Goal: Task Accomplishment & Management: Manage account settings

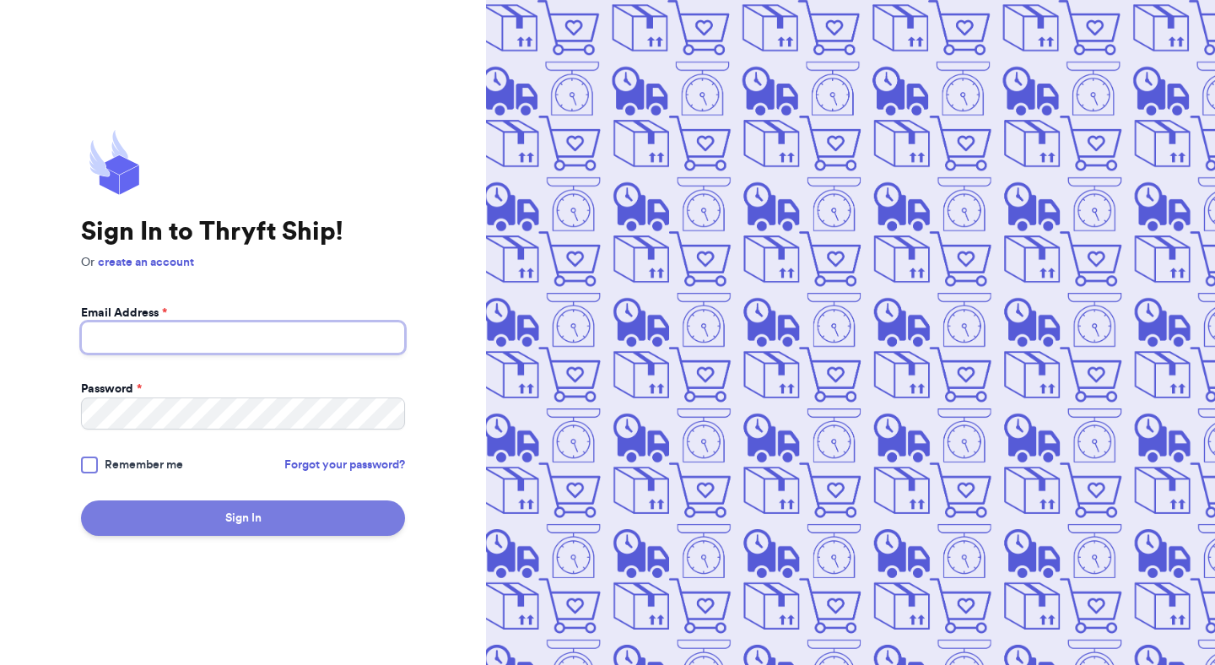
type input "[EMAIL_ADDRESS][DOMAIN_NAME]"
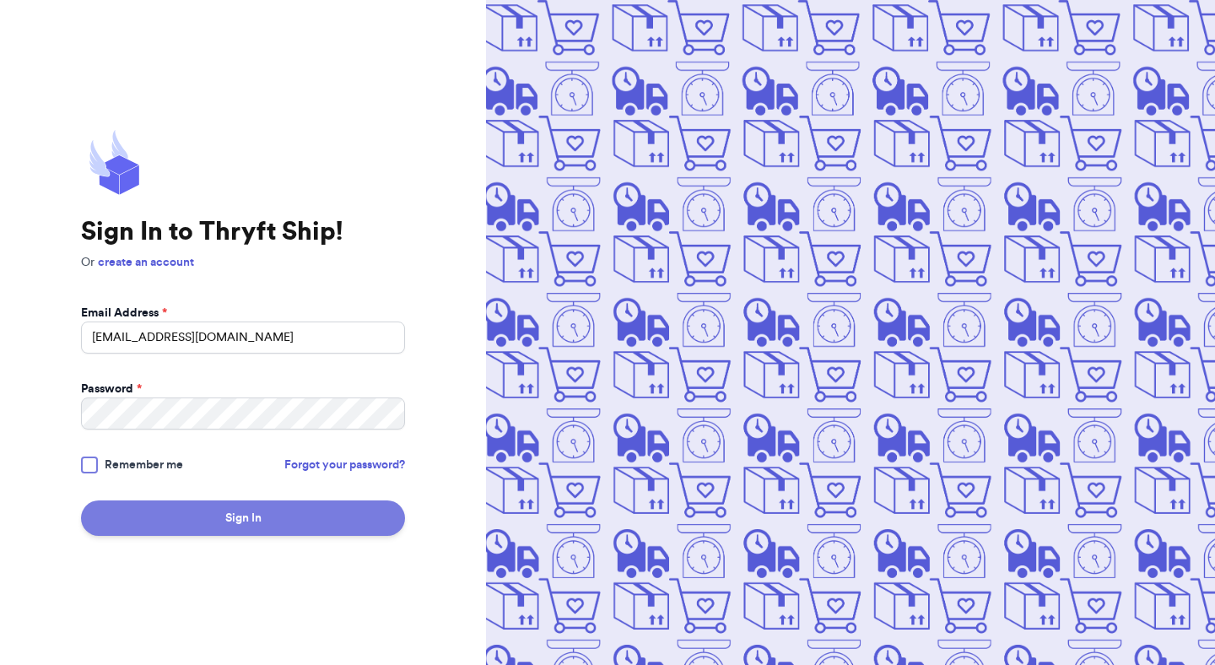
click at [328, 517] on button "Sign In" at bounding box center [243, 517] width 324 height 35
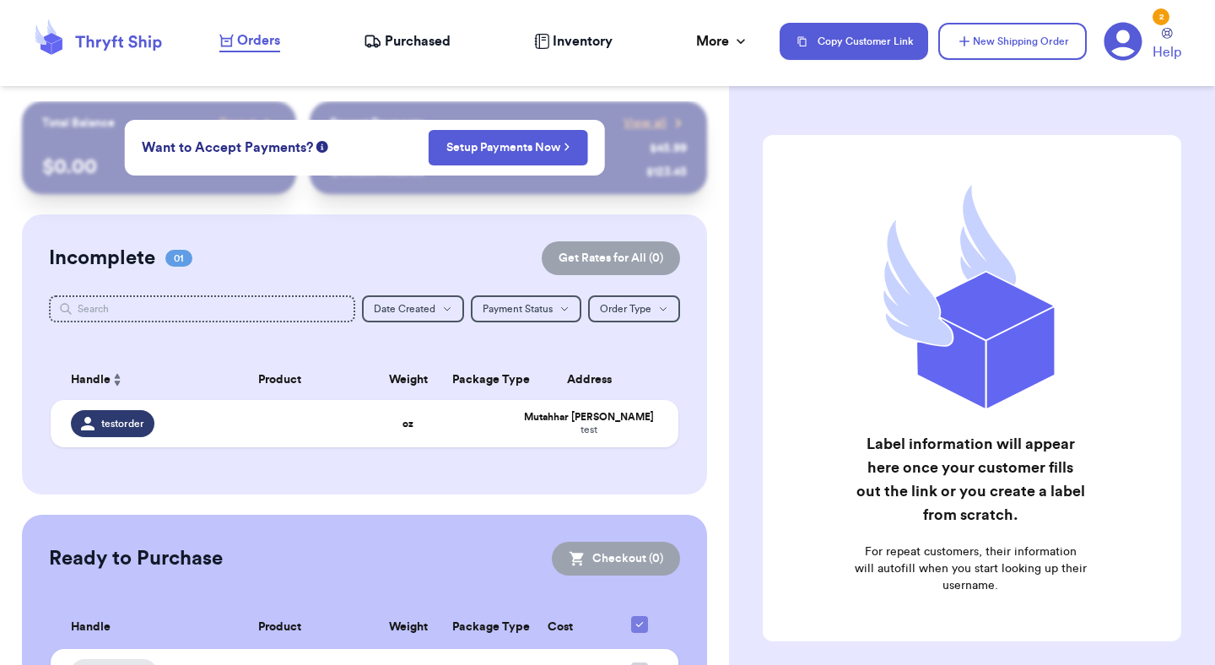
scroll to position [14, 0]
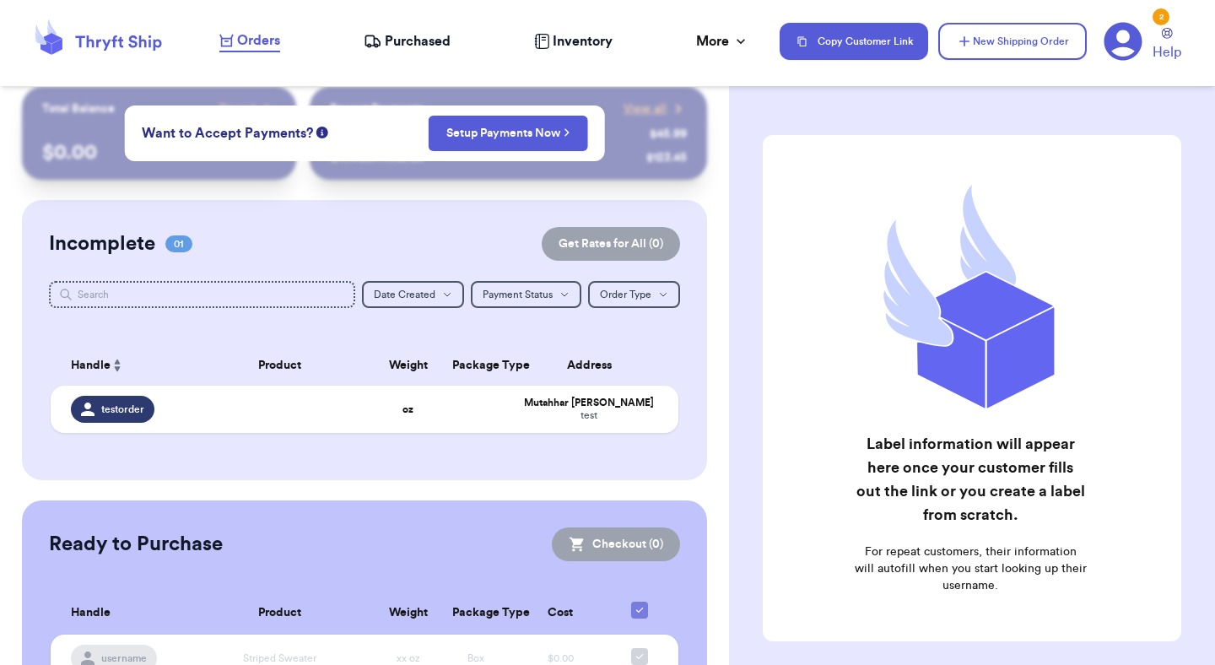
click at [522, 405] on div "[PERSON_NAME]" at bounding box center [589, 403] width 138 height 13
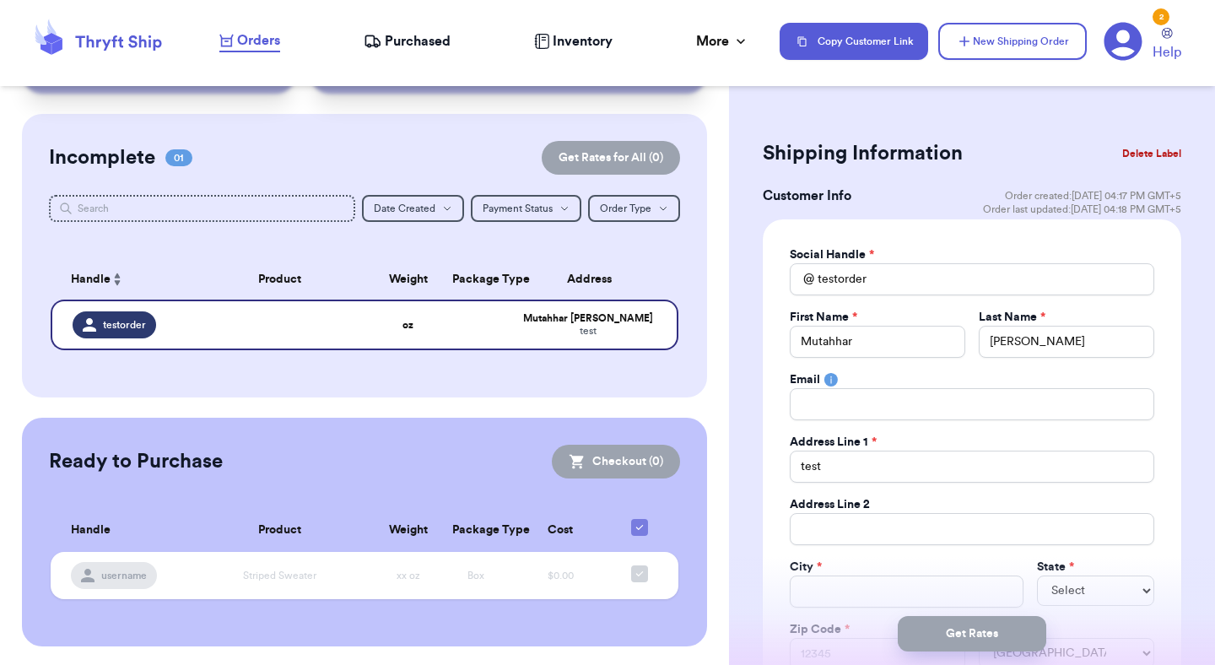
scroll to position [69, 0]
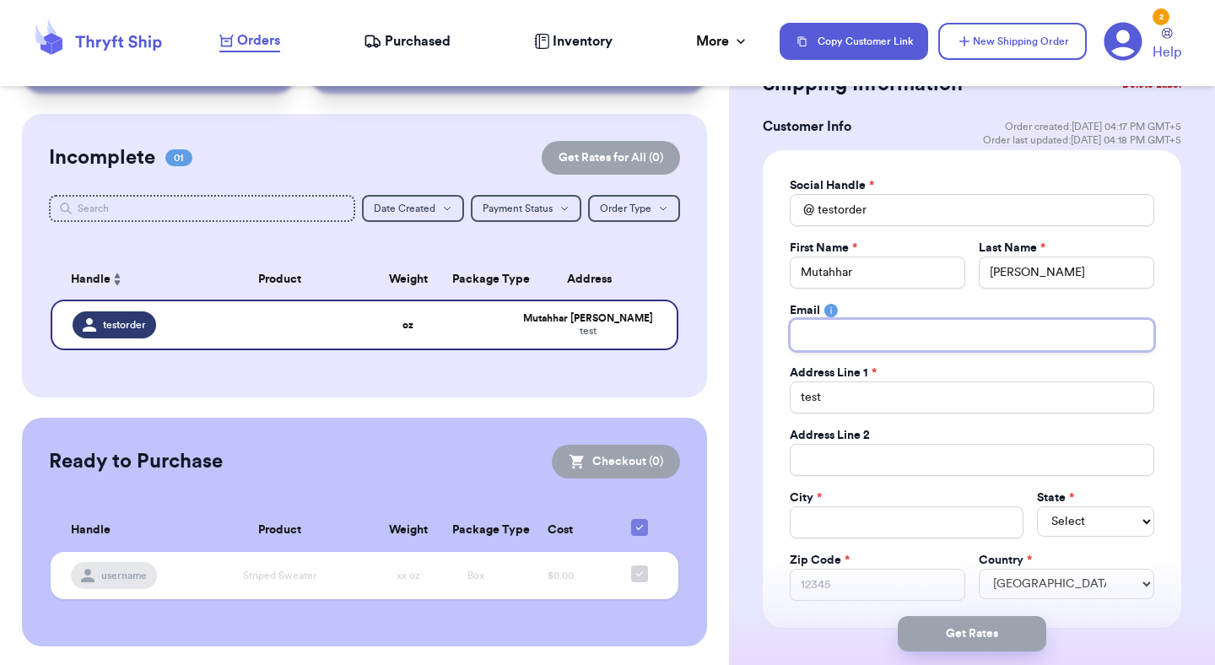
click at [889, 337] on input "Total Amount Paid" at bounding box center [972, 335] width 365 height 32
click at [890, 338] on input "Total Amount Paid" at bounding box center [972, 335] width 365 height 32
type input "m"
type input "mu"
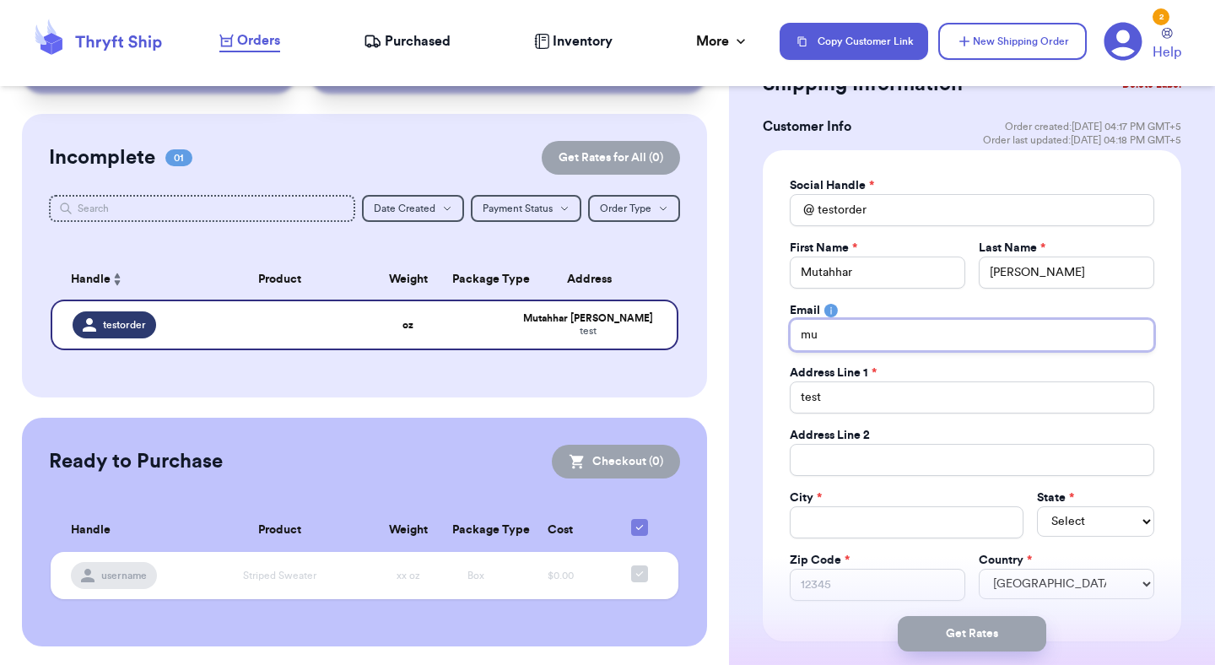
type input "mut"
type input "muta"
type input "mutah"
type input "mutahh"
type input "mutahha"
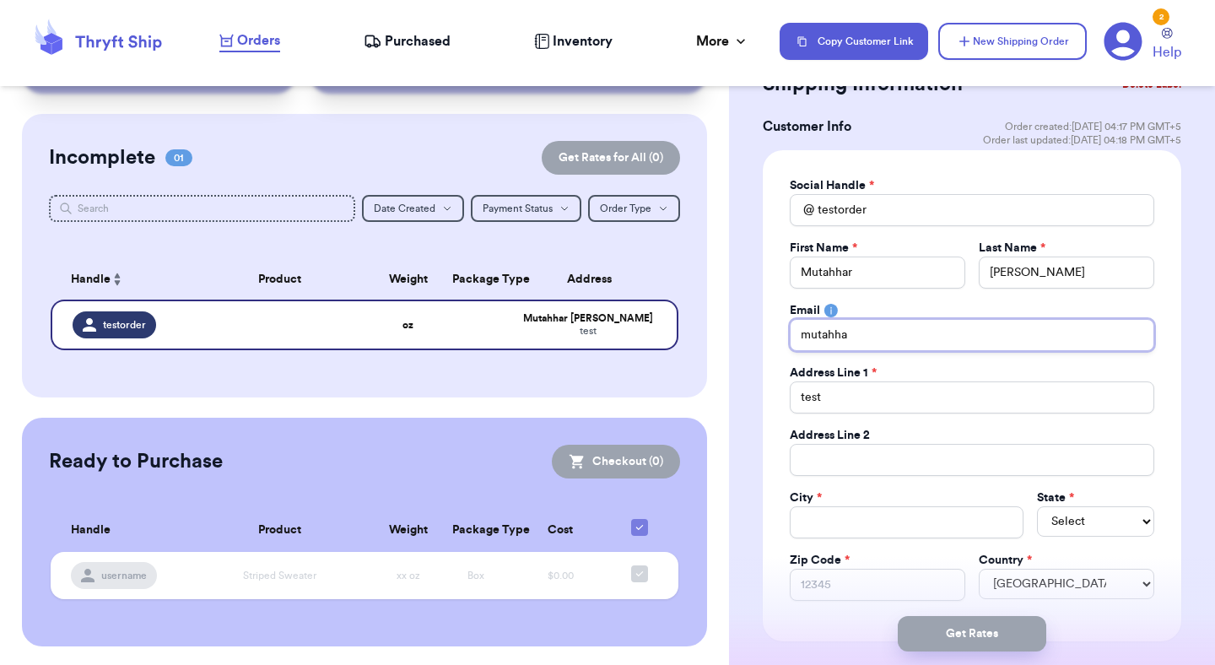
type input "mutahhar"
type input "mutahhar,"
type input "mutahhar,a"
type input "mutahhar,ah"
type input "mutahhar,a"
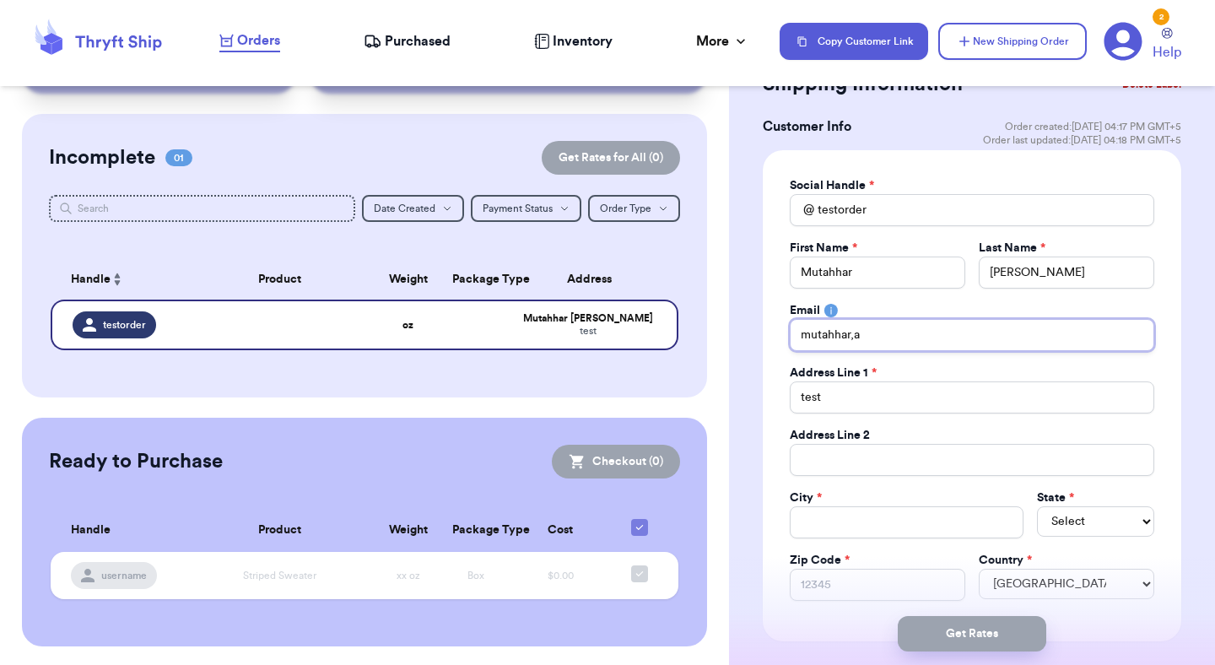
type input "mutahhar,"
type input "mutahhar"
type input "mutahhar."
type input "mutahhar.a"
type input "mutahhar.ah"
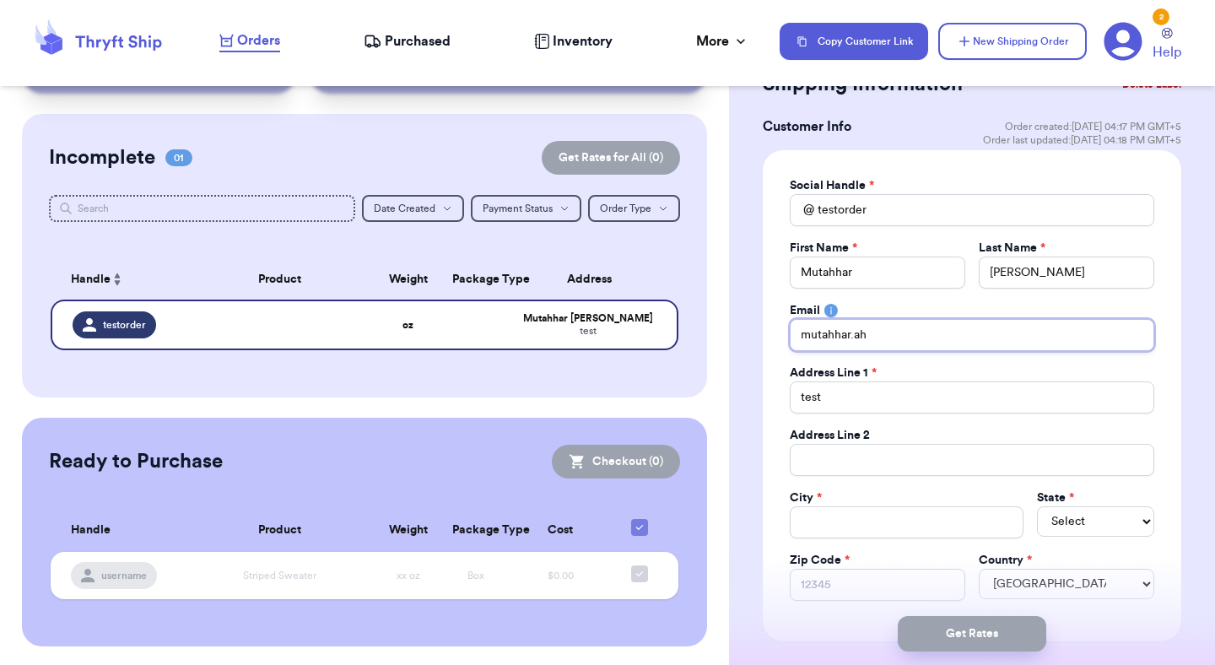
type input "mutahhar.ahm"
type input "mutahhar.ahma"
type input "mutahhar.ahmad"
type input "mutahhar.ahmad@"
type input "mutahhar.ahmad@t"
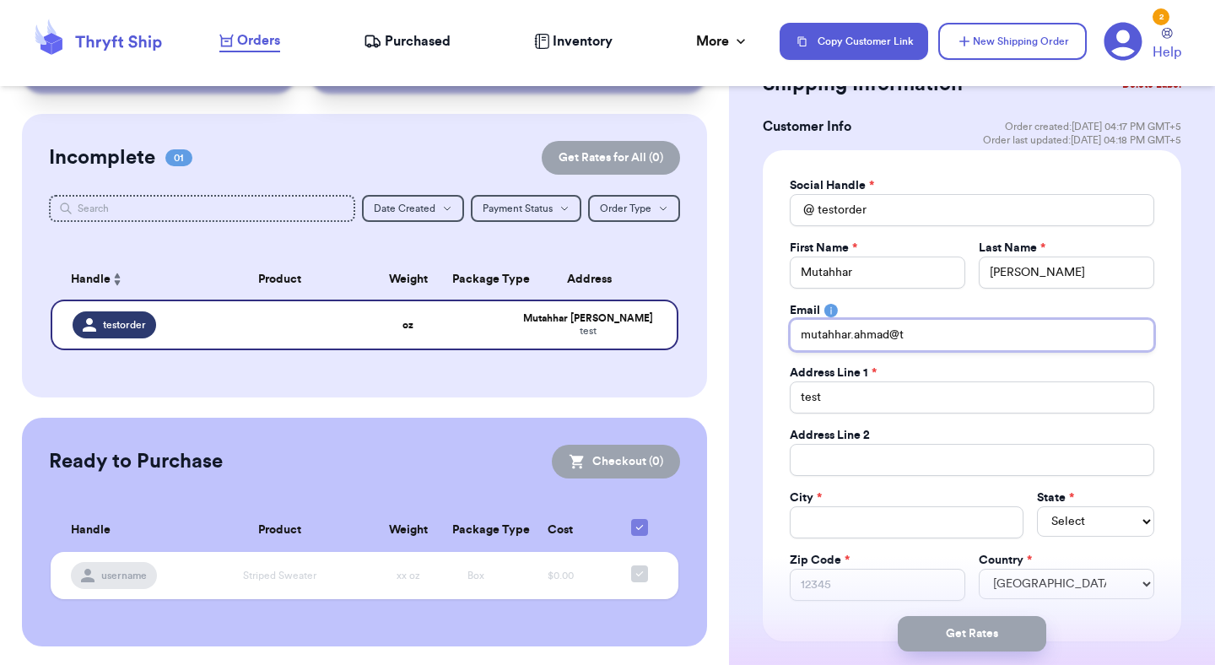
type input "mutahhar.ahmad@"
type input "mutahhar.ahmad"
type input "mutahhar.ahmad+"
type input "mutahhar.ahmad+2"
type input "mutahhar.ahmad+2@"
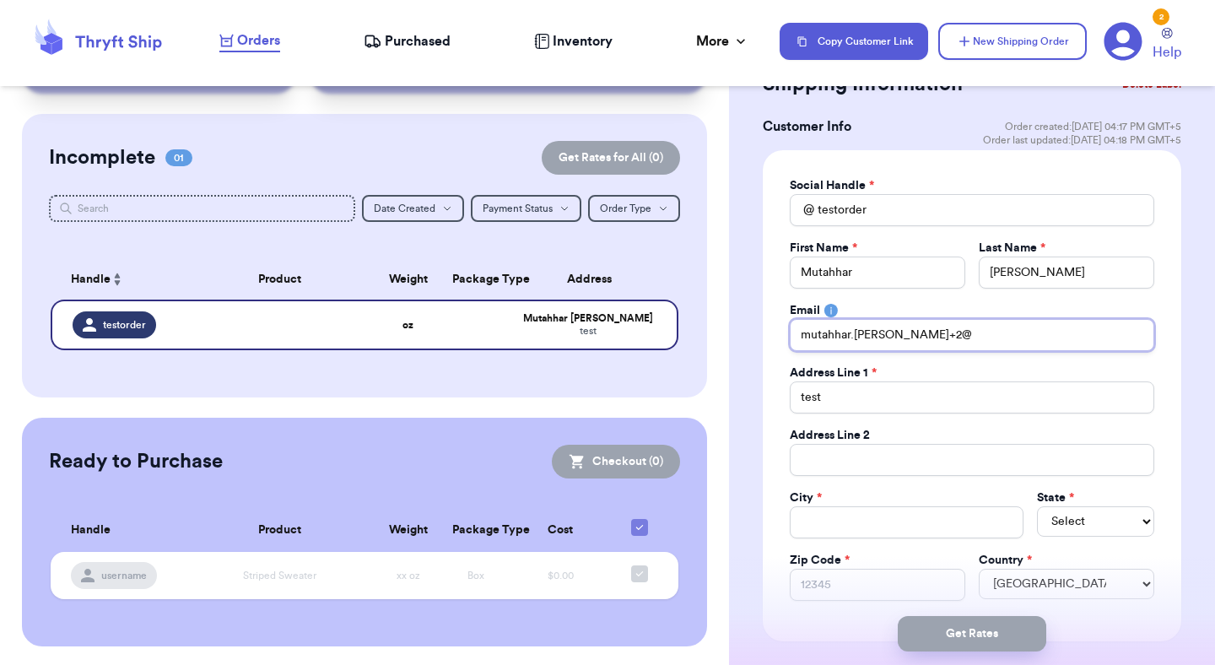
type input "mutahhar.ahmad+2@t"
type input "mutahhar.ahmad+2@th"
type input "mutahhar.ahmad+2@thr"
type input "mutahhar.ahmad+2@thry"
type input "mutahhar.ahmad+2@thryf"
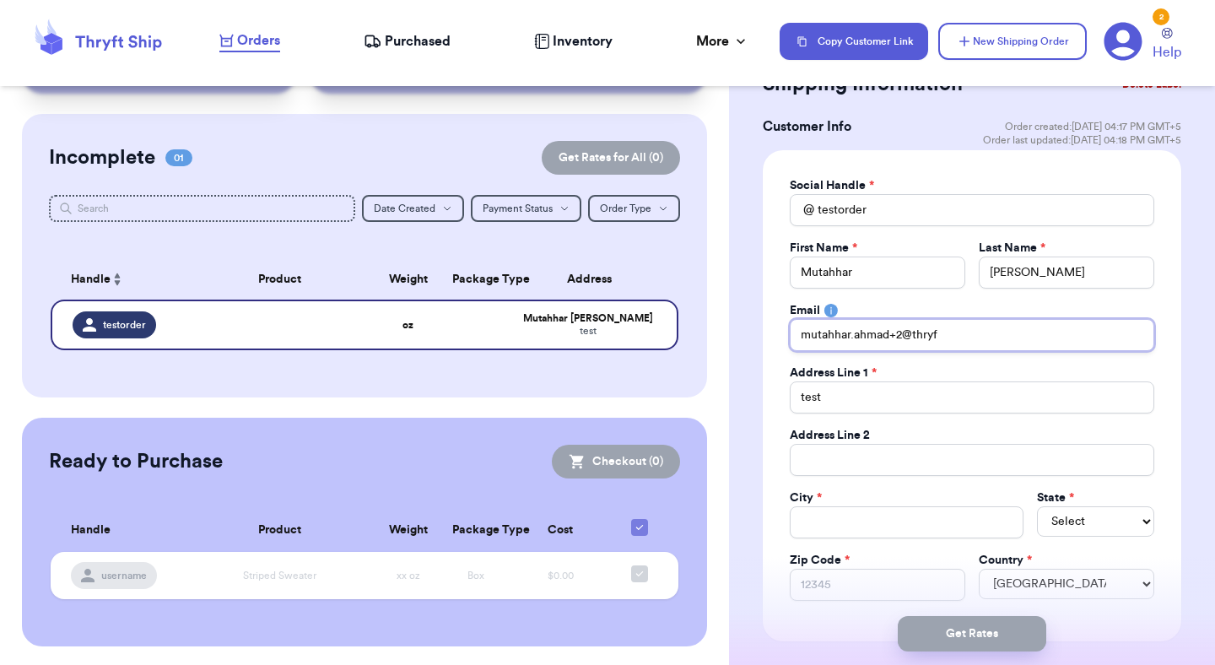
type input "mutahhar.ahmad+2@thryft"
type input "mutahhar.ahmad+2@thryfts"
type input "mutahhar.ahmad+2@thryftsh"
type input "mutahhar.ahmad+2@thryftshi"
type input "mutahhar.ahmad+2@thryftship"
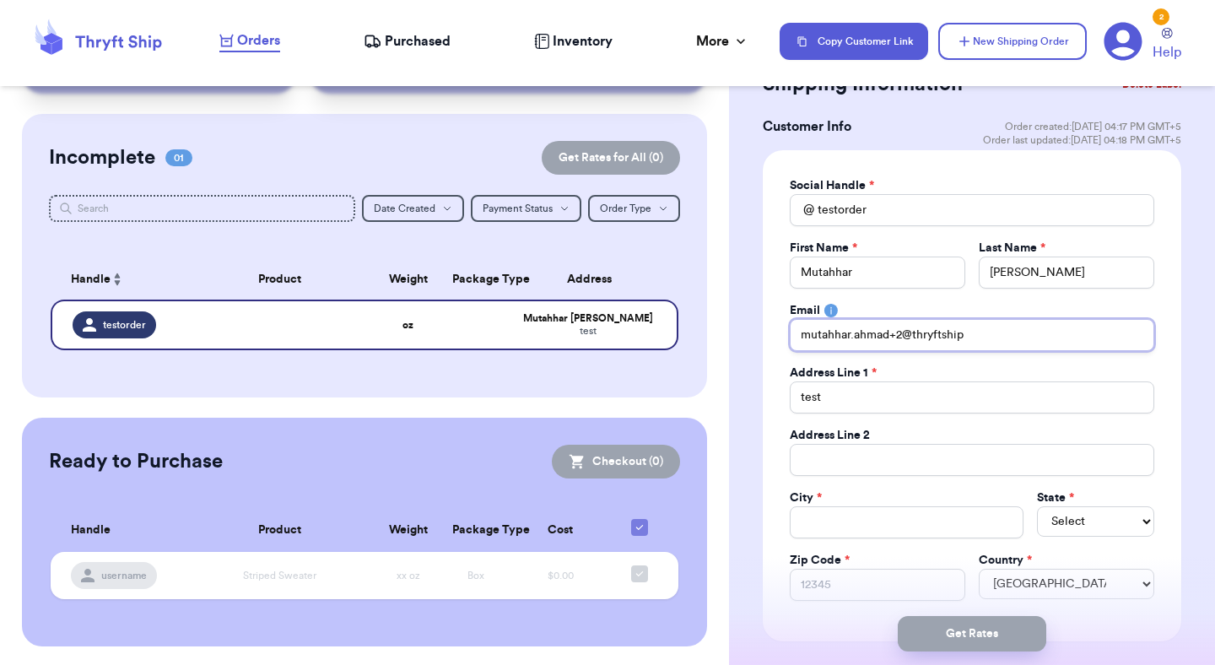
type input "mutahhar.ahmad+2@thryftship."
type input "mutahhar.ahmad+2@thryftship.c"
type input "mutahhar.ahmad+2@thryftship.co"
type input "mutahhar.ahmad+2@thryftship.com"
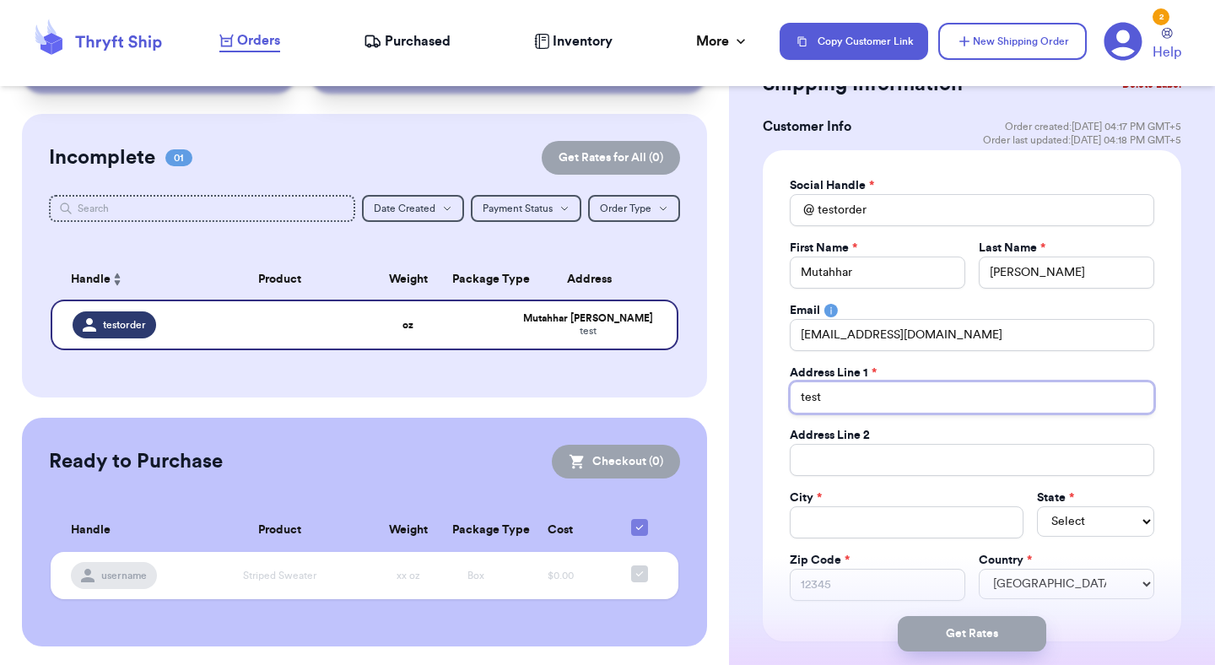
click at [919, 386] on input "test" at bounding box center [972, 397] width 365 height 32
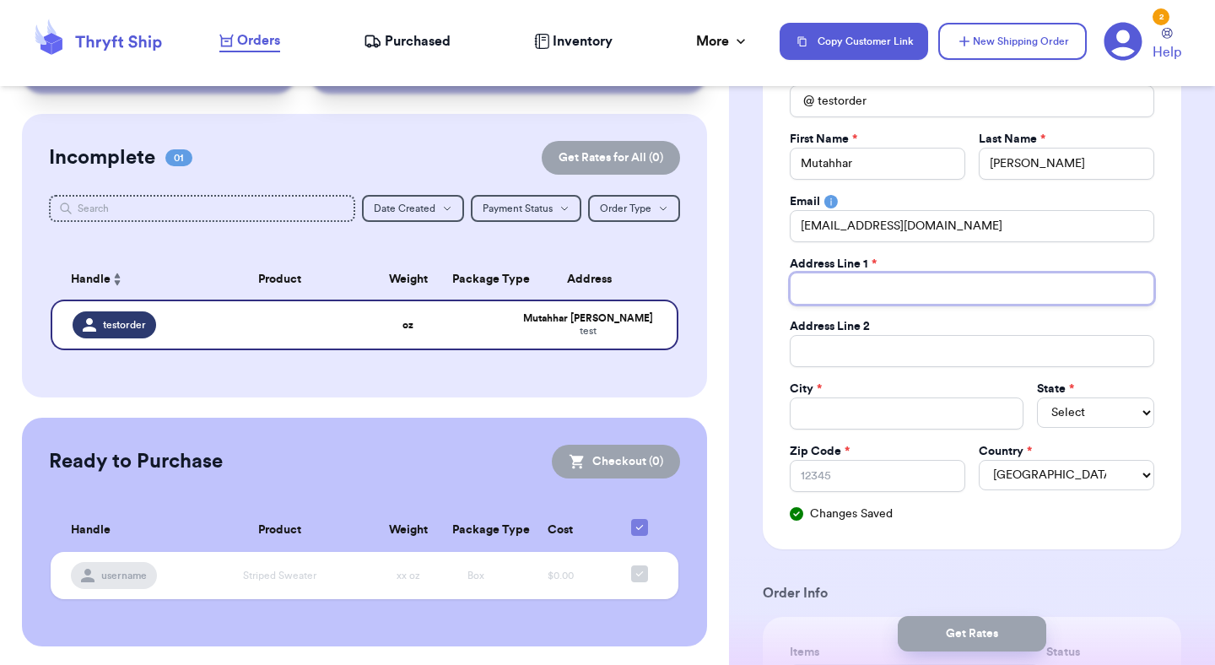
scroll to position [185, 0]
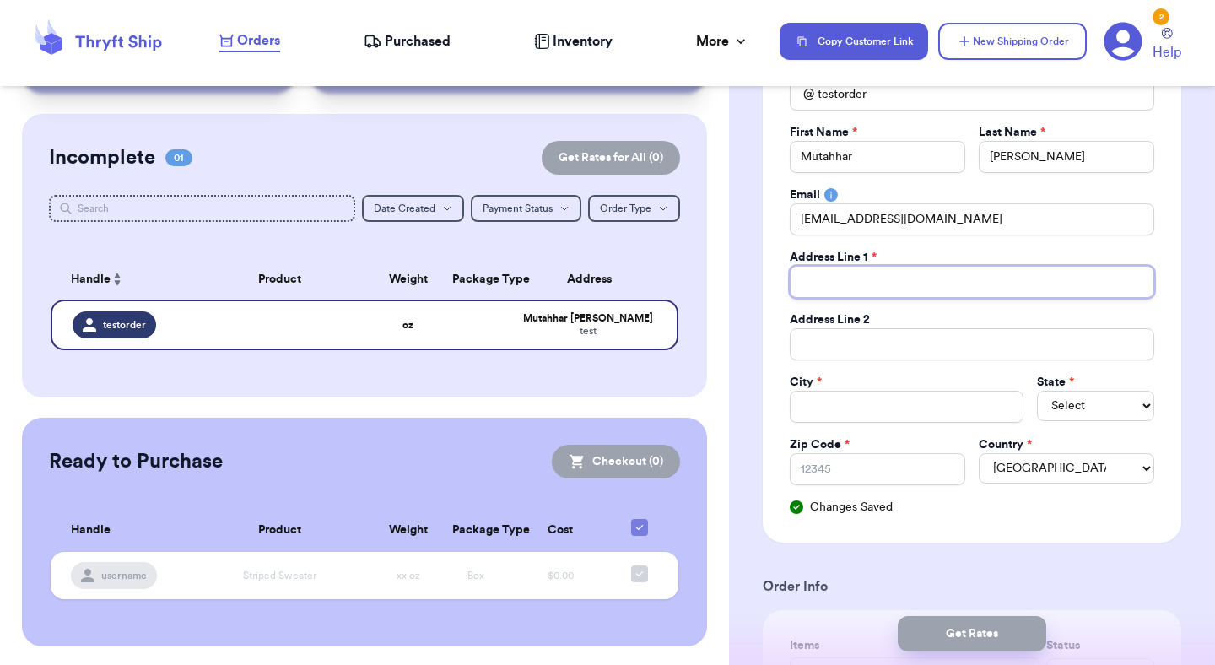
type input "1"
type input "12"
type input "124"
type input "1242"
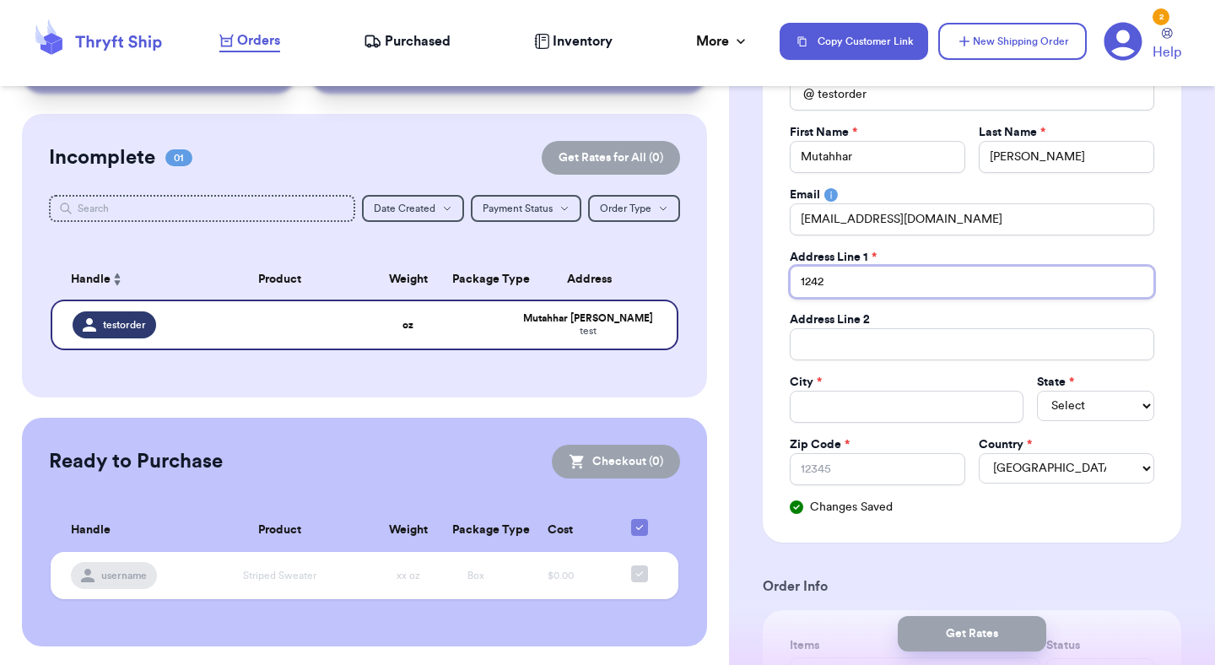
type input "1242 N"
type input "1242 Ne"
type input "1242 New"
type input "1242 New t"
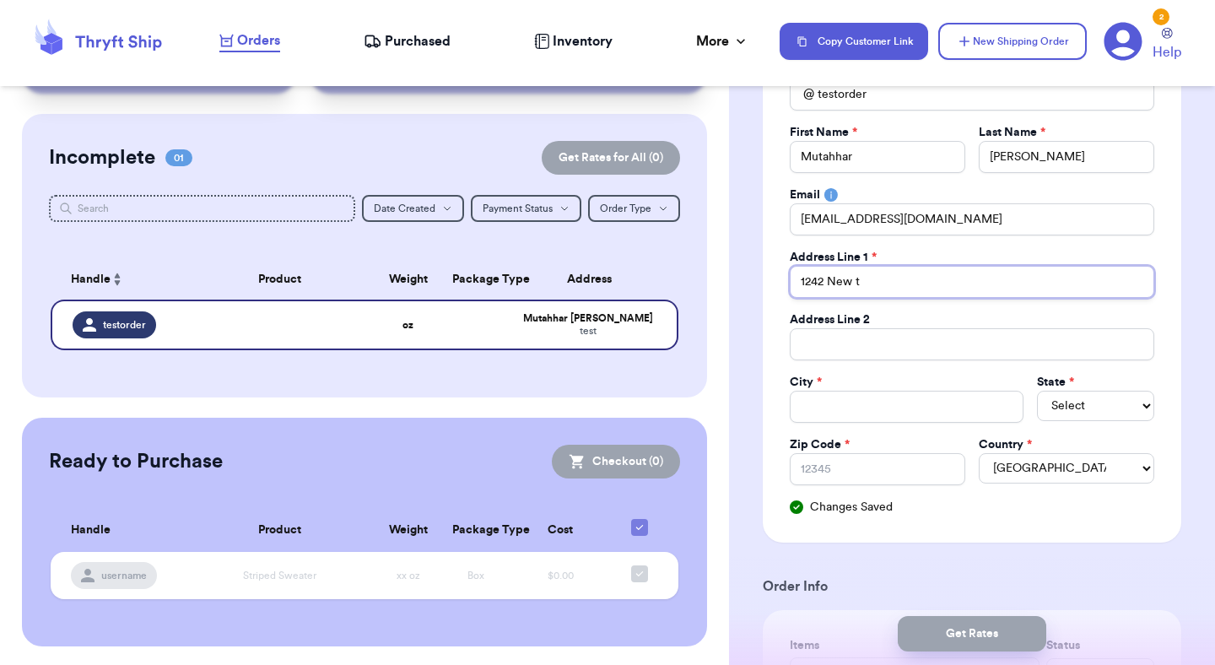
type input "1242 New"
type input "1242 New y"
type input "1242 New yo"
type input "1242 New yor"
type input "1242 New yorj"
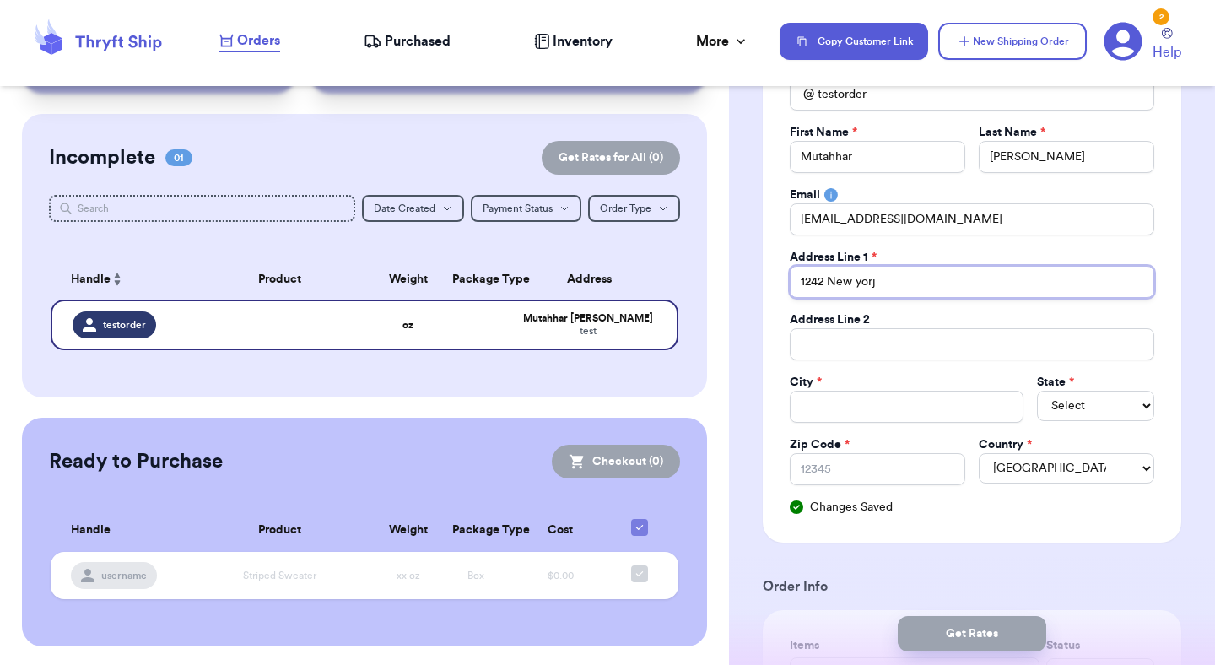
type input "1242 New yorj"
type input "1242 New yor"
type input "1242 New york"
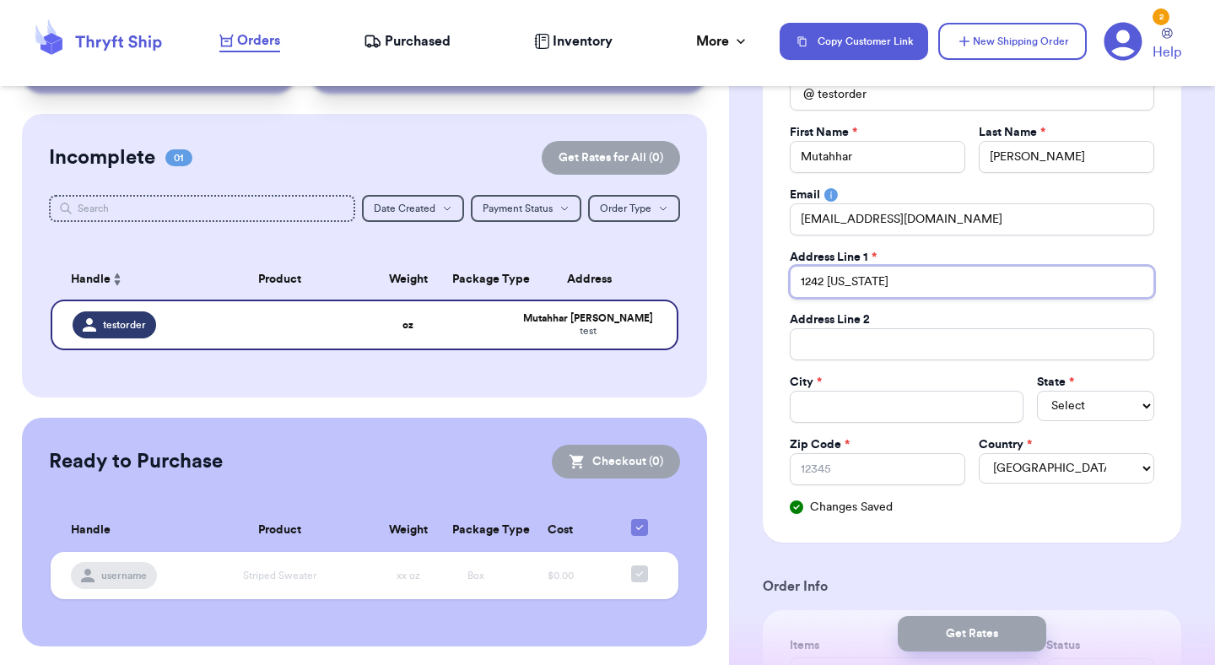
type input "1242 New york"
click at [885, 398] on input "Total Amount Paid" at bounding box center [907, 407] width 234 height 32
type input "N"
type input "Ne"
type input "New"
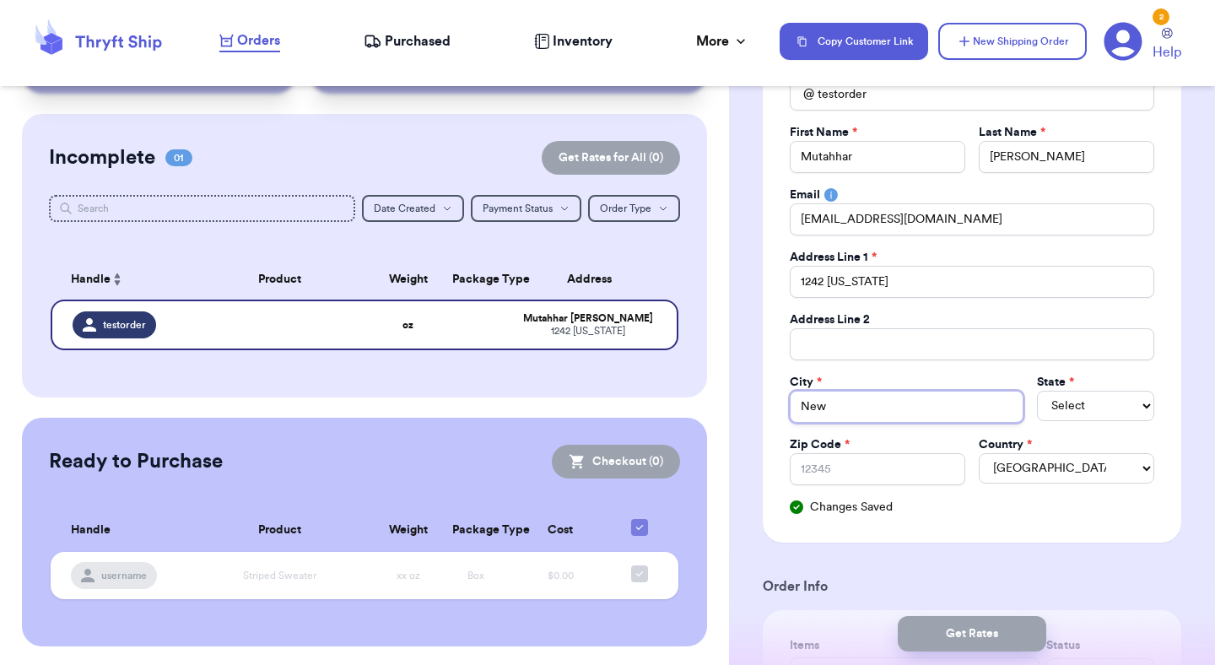
type input "New"
type input "New y"
type input "New yo"
type input "New yor"
type input "New york"
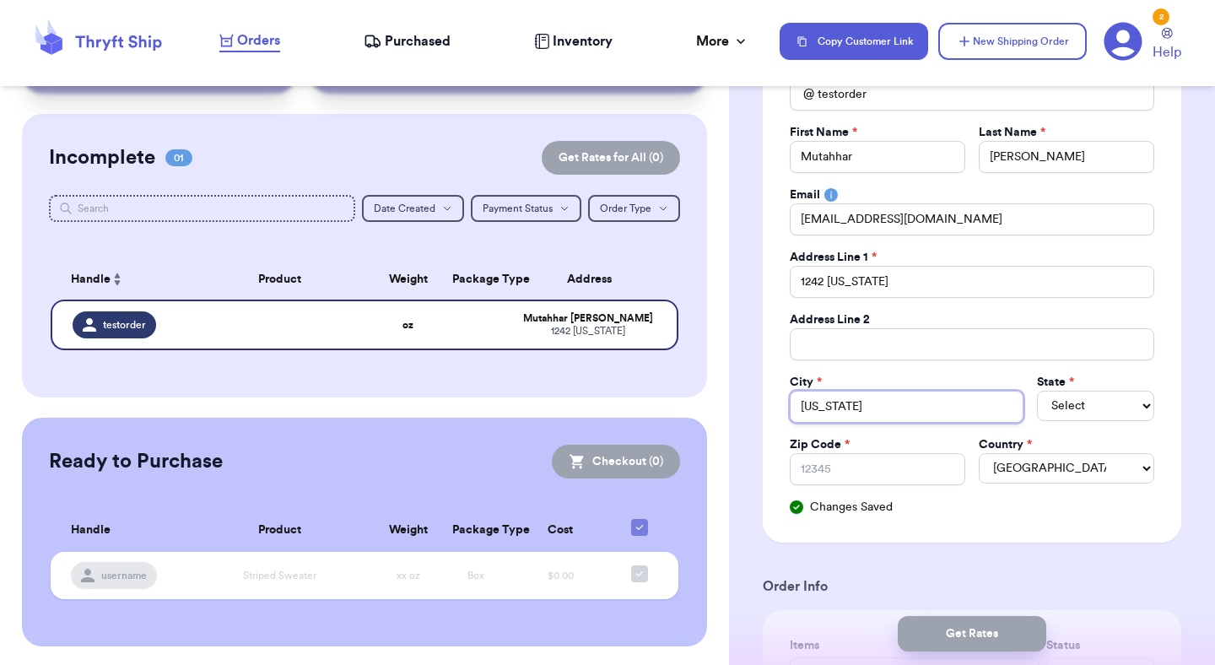
type input "New york"
click at [921, 277] on input "1242 New york" at bounding box center [972, 282] width 365 height 32
click at [1051, 394] on select "Select AL AK AZ AR CA CO CT DE DC FL GA HI ID IL IN IA KS KY LA ME MD MA MI MN …" at bounding box center [1095, 406] width 117 height 30
select select "NV"
click at [1037, 391] on select "Select AL AK AZ AR CA CO CT DE DC FL GA HI ID IL IN IA KS KY LA ME MD MA MI MN …" at bounding box center [1095, 406] width 117 height 30
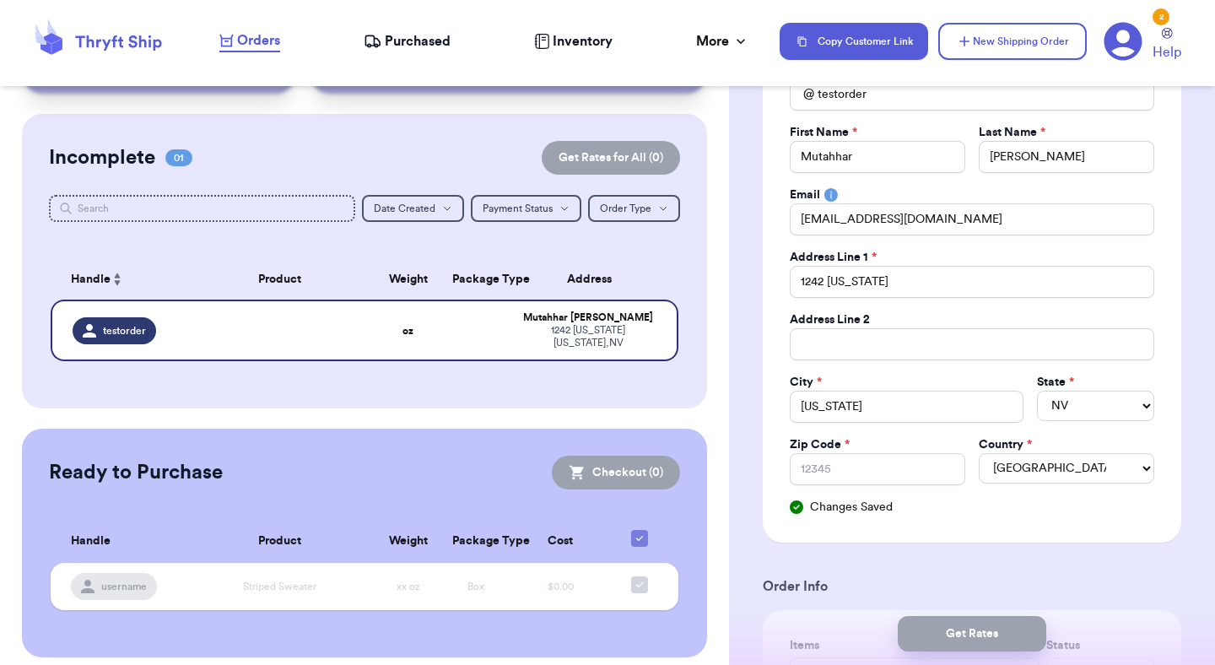
click at [1113, 50] on icon at bounding box center [1123, 41] width 39 height 39
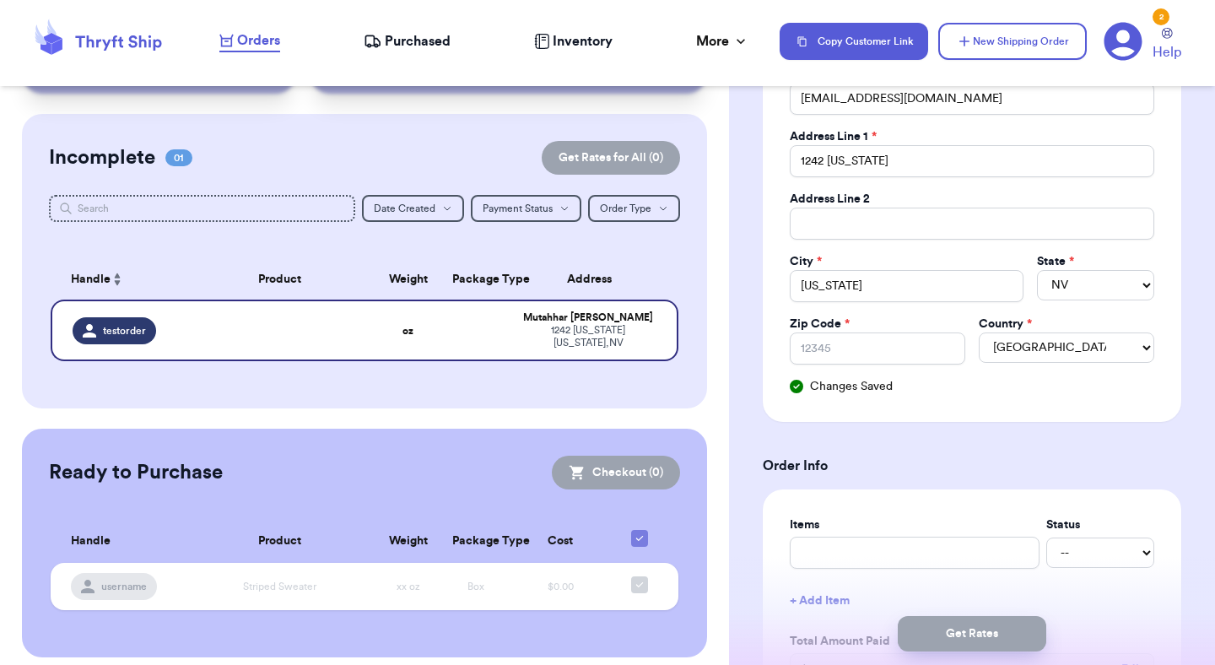
scroll to position [373, 0]
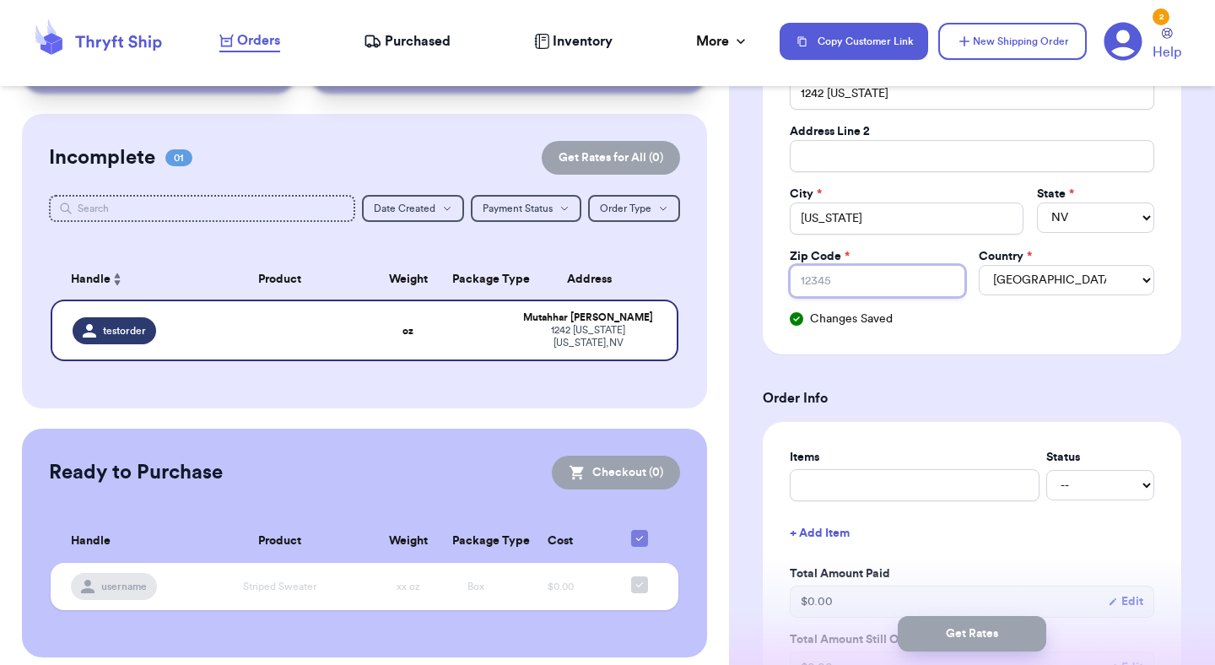
click at [914, 289] on input "Zip Code *" at bounding box center [878, 281] width 176 height 32
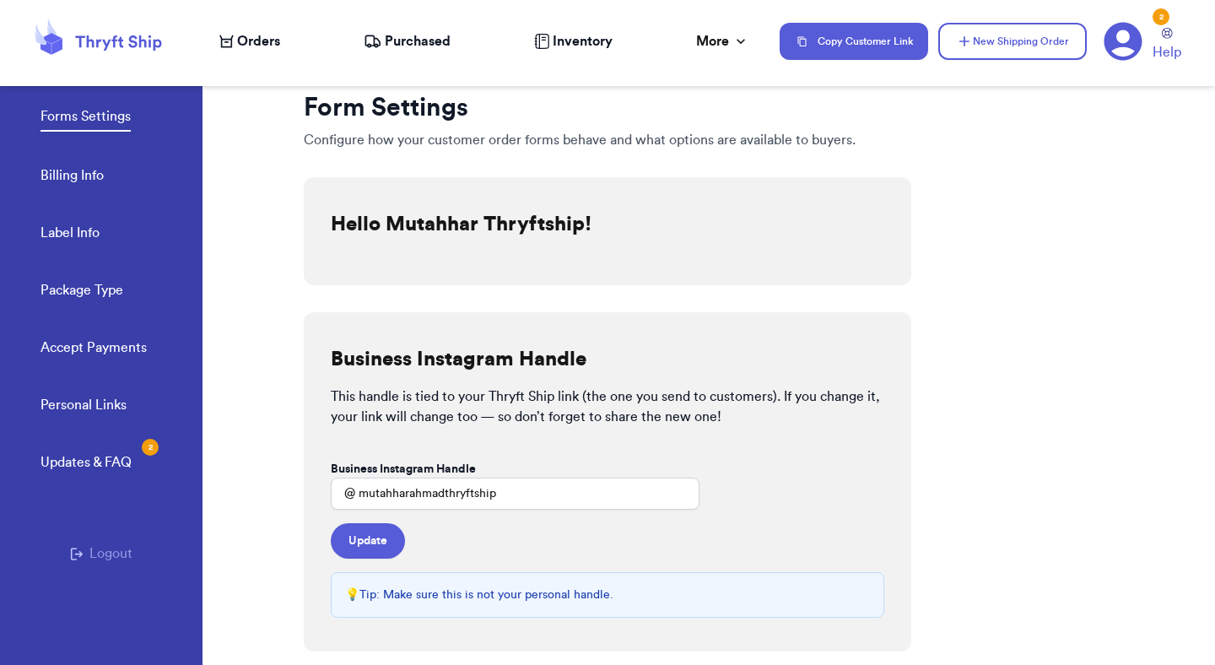
click at [65, 181] on link "Billing Info" at bounding box center [72, 177] width 63 height 24
